Goal: Find contact information: Find contact information

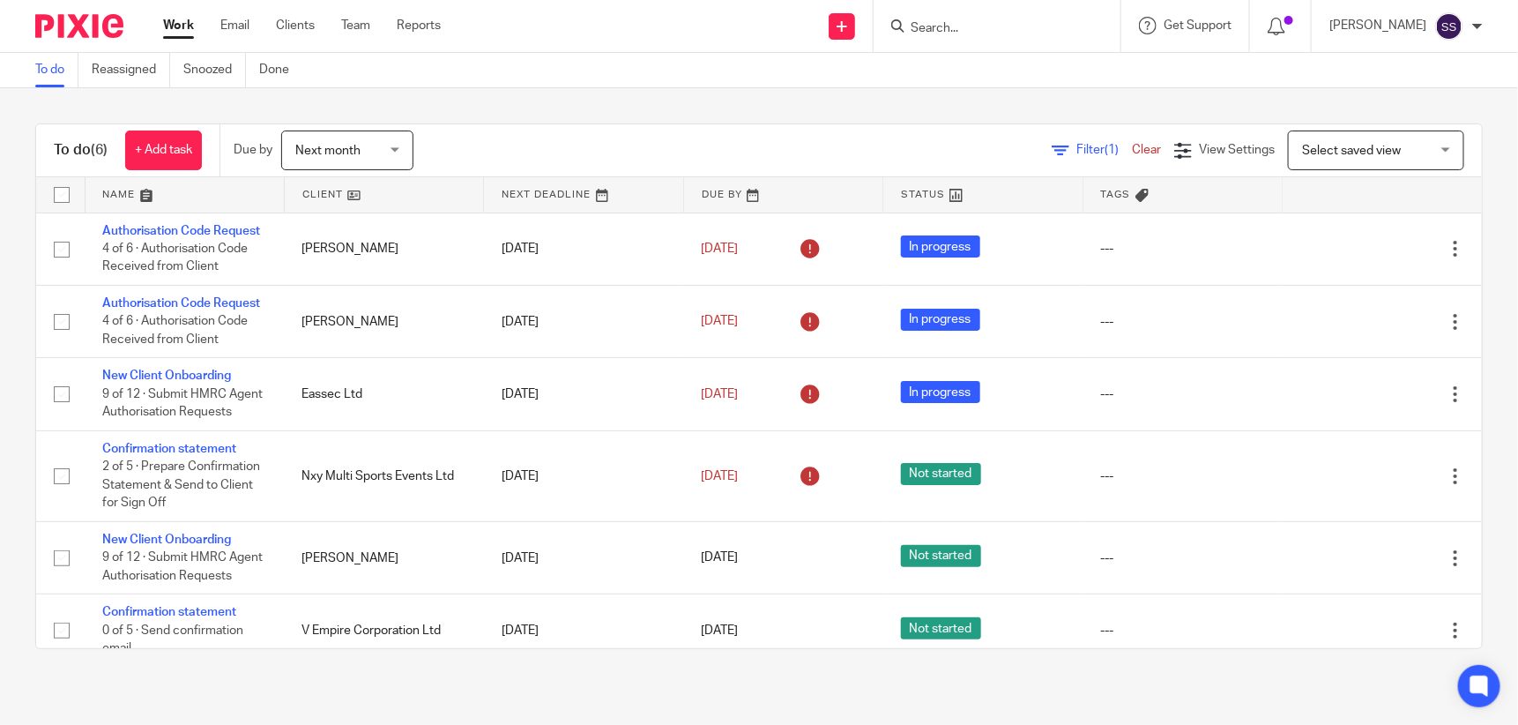
click at [1007, 36] on form at bounding box center [1003, 26] width 188 height 22
click at [955, 17] on form at bounding box center [1003, 26] width 188 height 22
click at [953, 29] on input "Search" at bounding box center [988, 29] width 159 height 16
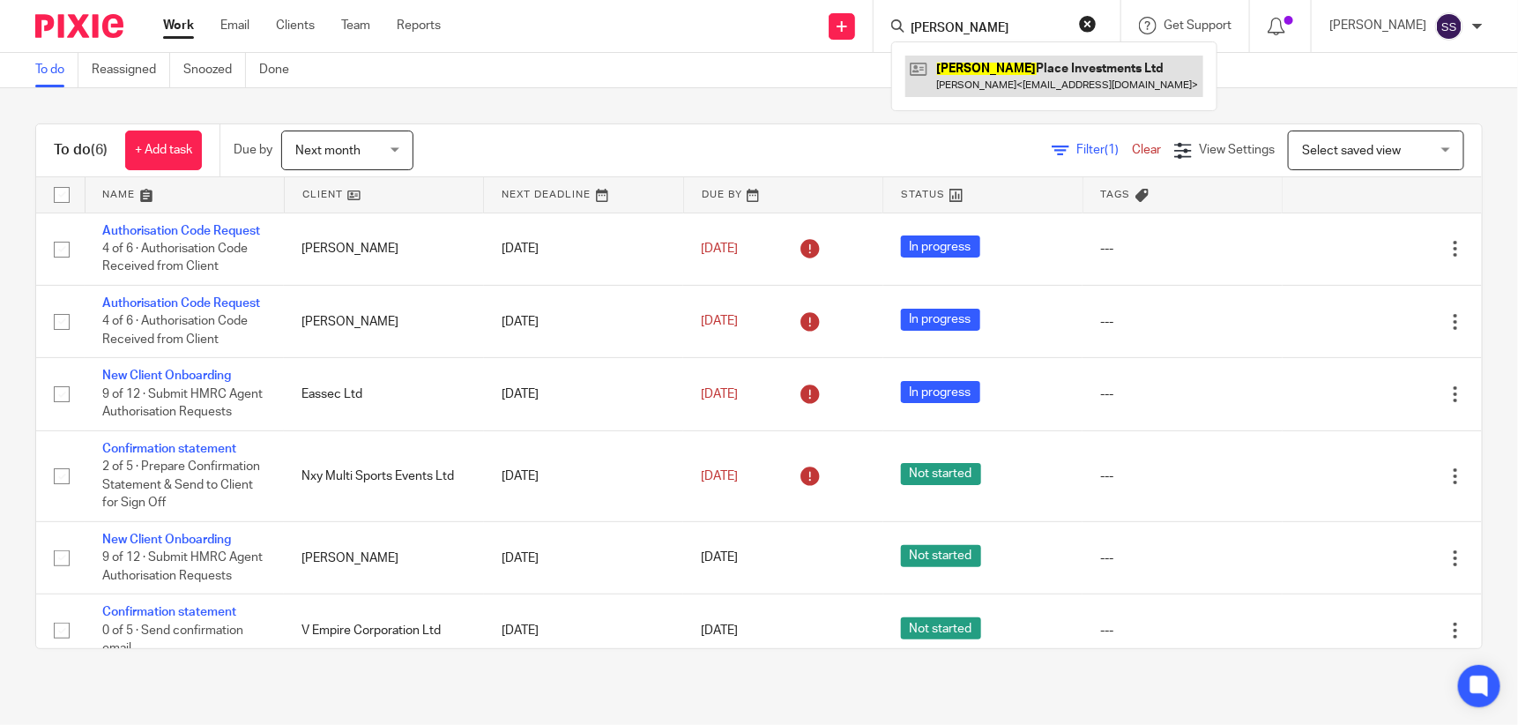
type input "[PERSON_NAME]"
click at [1002, 65] on link at bounding box center [1054, 76] width 298 height 41
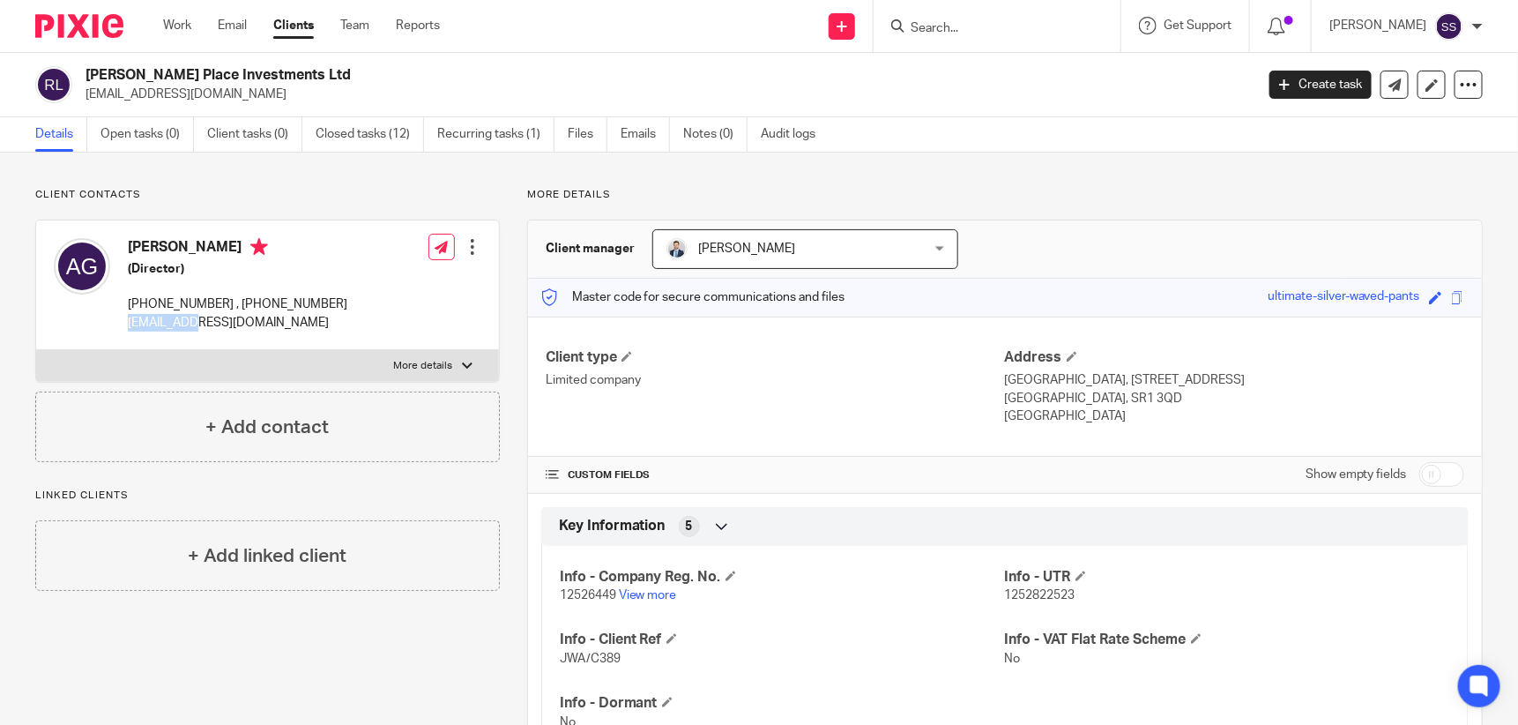
drag, startPoint x: 129, startPoint y: 320, endPoint x: 183, endPoint y: 319, distance: 54.7
click at [183, 319] on p "[EMAIL_ADDRESS][DOMAIN_NAME]" at bounding box center [238, 323] width 220 height 18
drag, startPoint x: 183, startPoint y: 319, endPoint x: 117, endPoint y: 326, distance: 66.5
click at [117, 326] on div "[PERSON_NAME] (Director) [PHONE_NUMBER] , [PHONE_NUMBER] [EMAIL_ADDRESS][DOMAIN…" at bounding box center [201, 284] width 294 height 111
drag, startPoint x: 117, startPoint y: 326, endPoint x: 292, endPoint y: 331, distance: 174.6
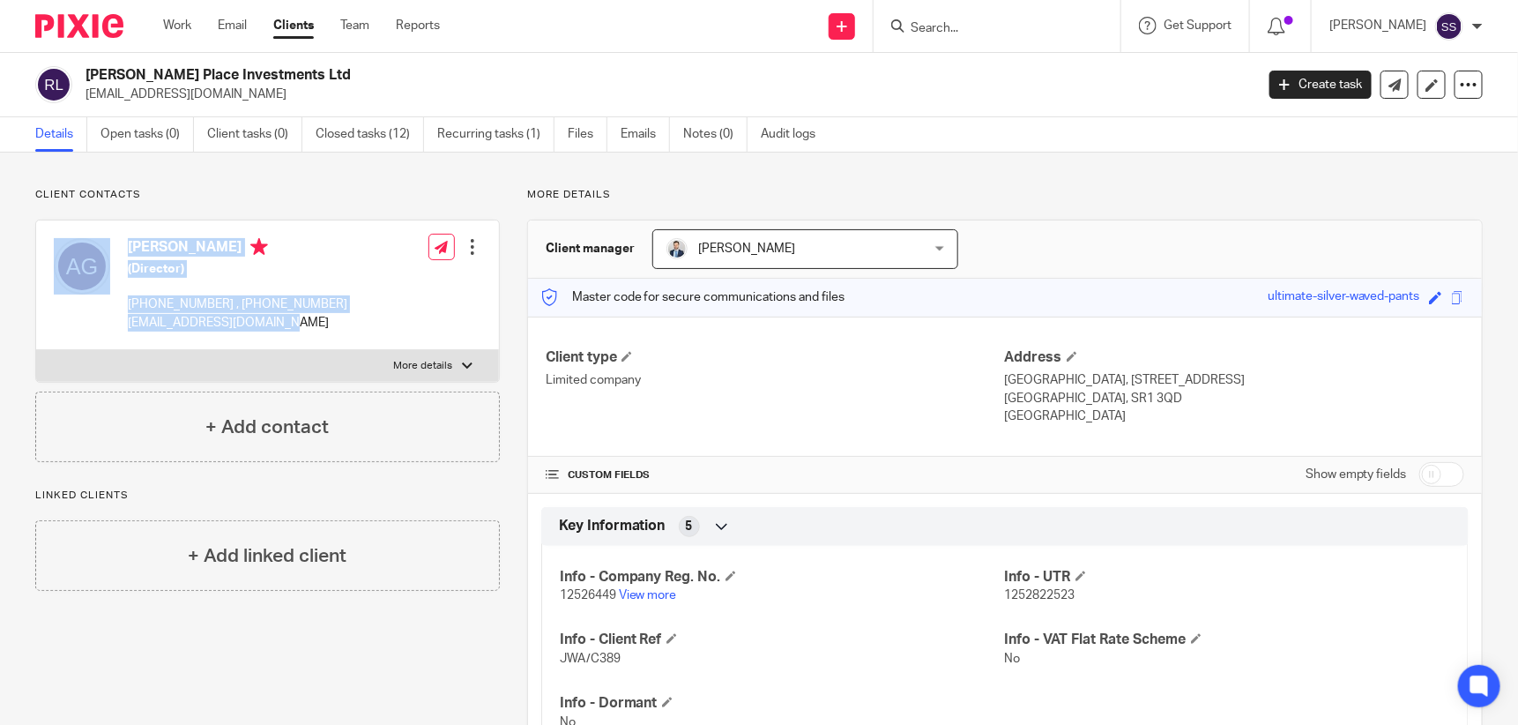
click at [292, 331] on p "[EMAIL_ADDRESS][DOMAIN_NAME]" at bounding box center [238, 323] width 220 height 18
click at [284, 324] on p "[EMAIL_ADDRESS][DOMAIN_NAME]" at bounding box center [238, 323] width 220 height 18
drag, startPoint x: 282, startPoint y: 321, endPoint x: 120, endPoint y: 328, distance: 162.4
click at [120, 328] on div "[PERSON_NAME] (Director) [PHONE_NUMBER] , [PHONE_NUMBER] [EMAIL_ADDRESS][DOMAIN…" at bounding box center [201, 284] width 294 height 111
drag, startPoint x: 120, startPoint y: 328, endPoint x: 132, endPoint y: 324, distance: 12.8
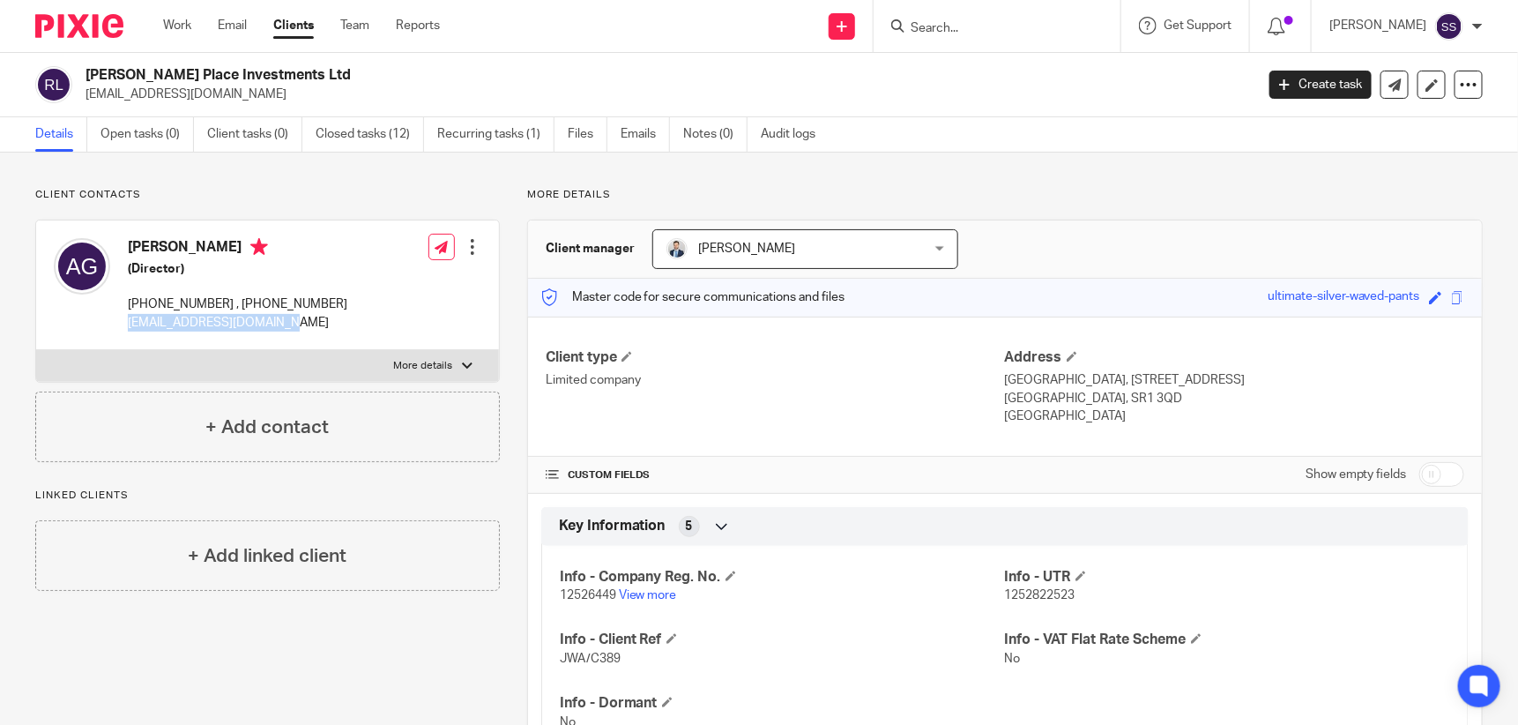
copy p "[EMAIL_ADDRESS][DOMAIN_NAME]"
